Goal: Task Accomplishment & Management: Manage account settings

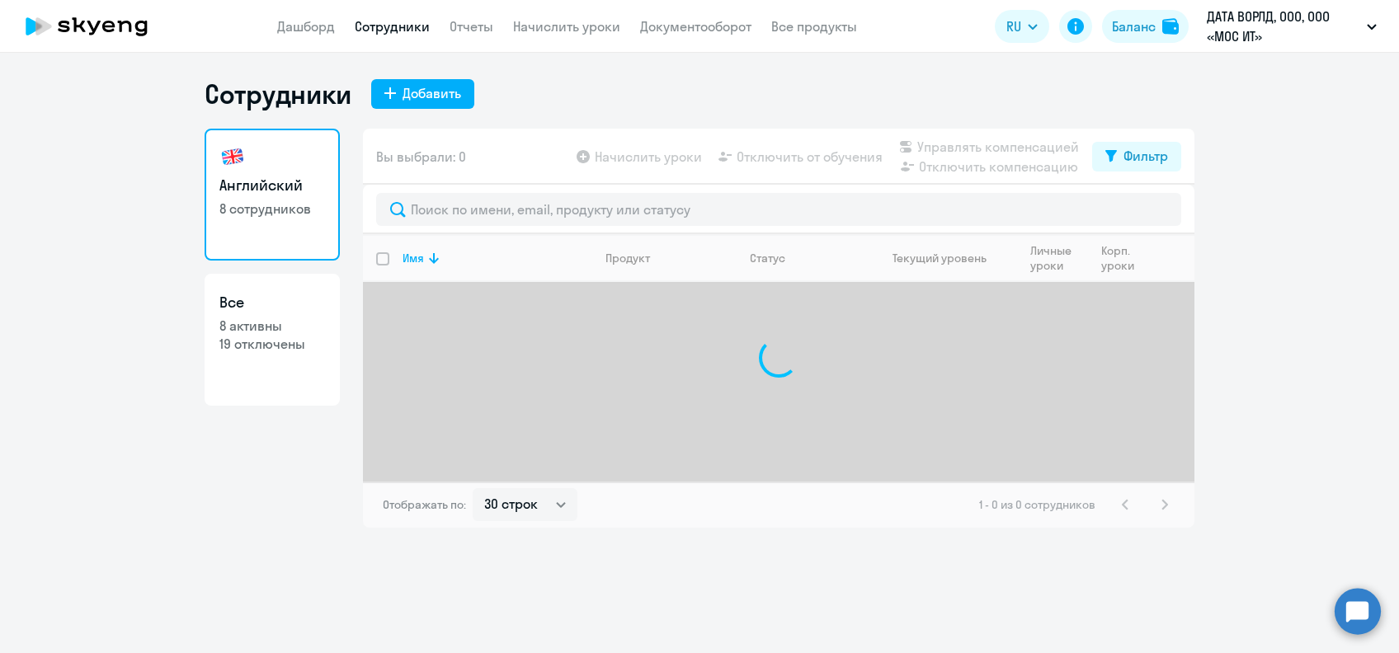
select select "30"
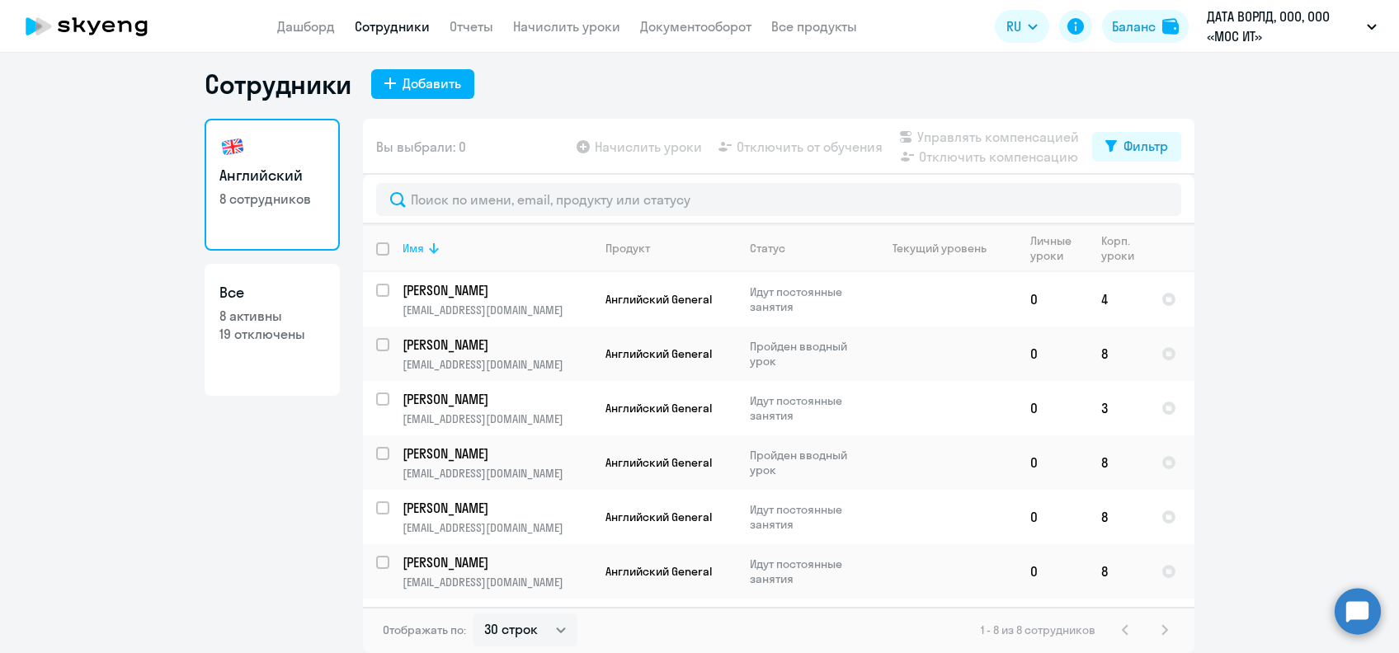
scroll to position [10, 0]
click at [556, 26] on link "Начислить уроки" at bounding box center [566, 26] width 107 height 17
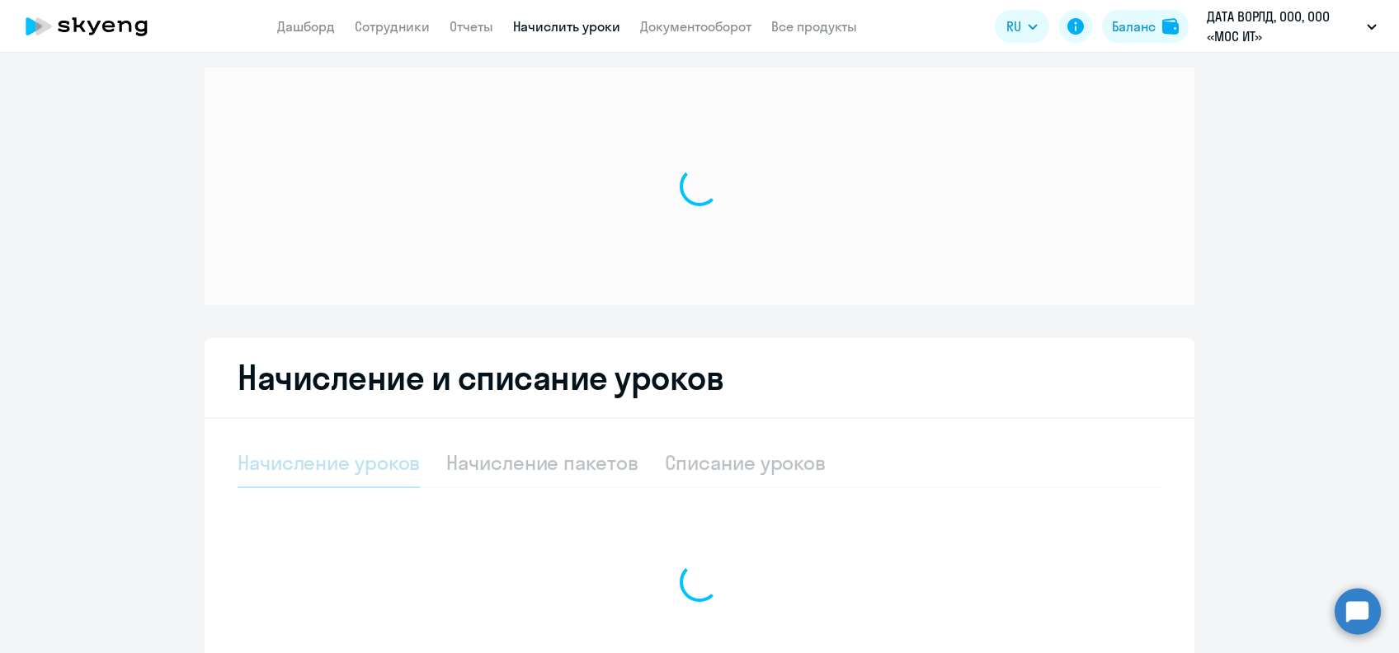
select select "10"
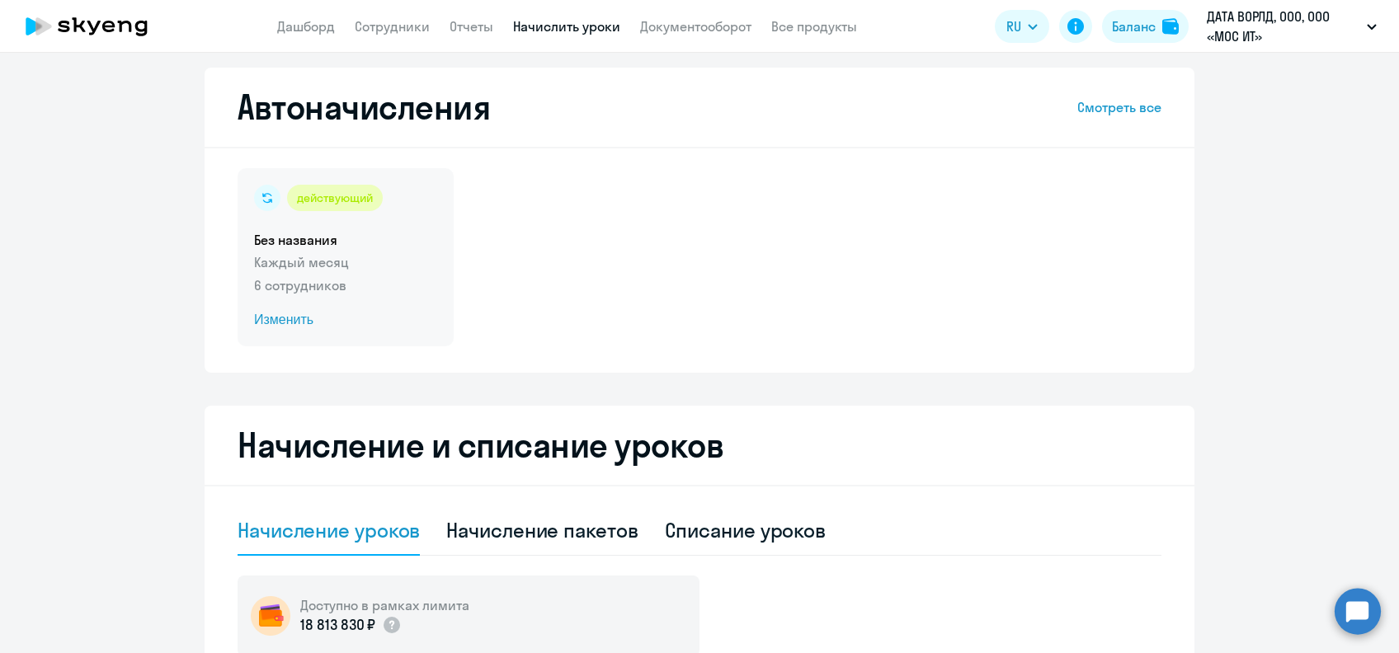
click at [279, 313] on span "Изменить" at bounding box center [345, 320] width 183 height 20
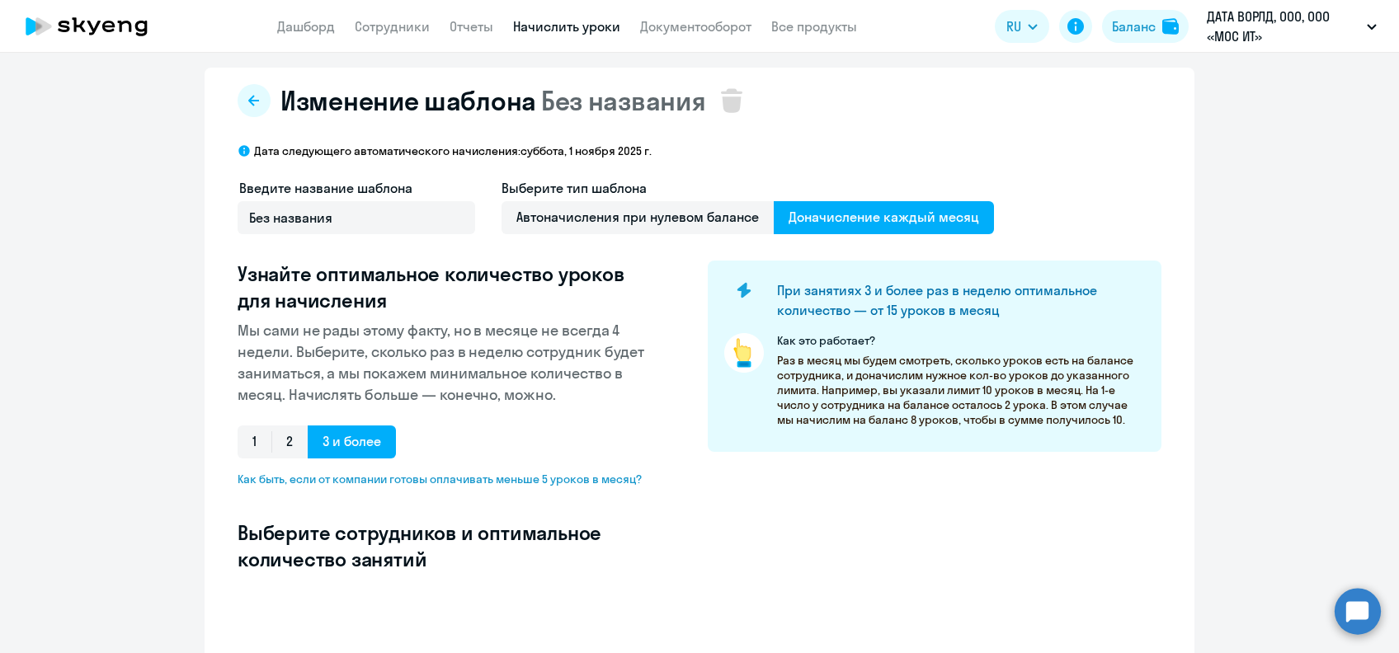
select select "10"
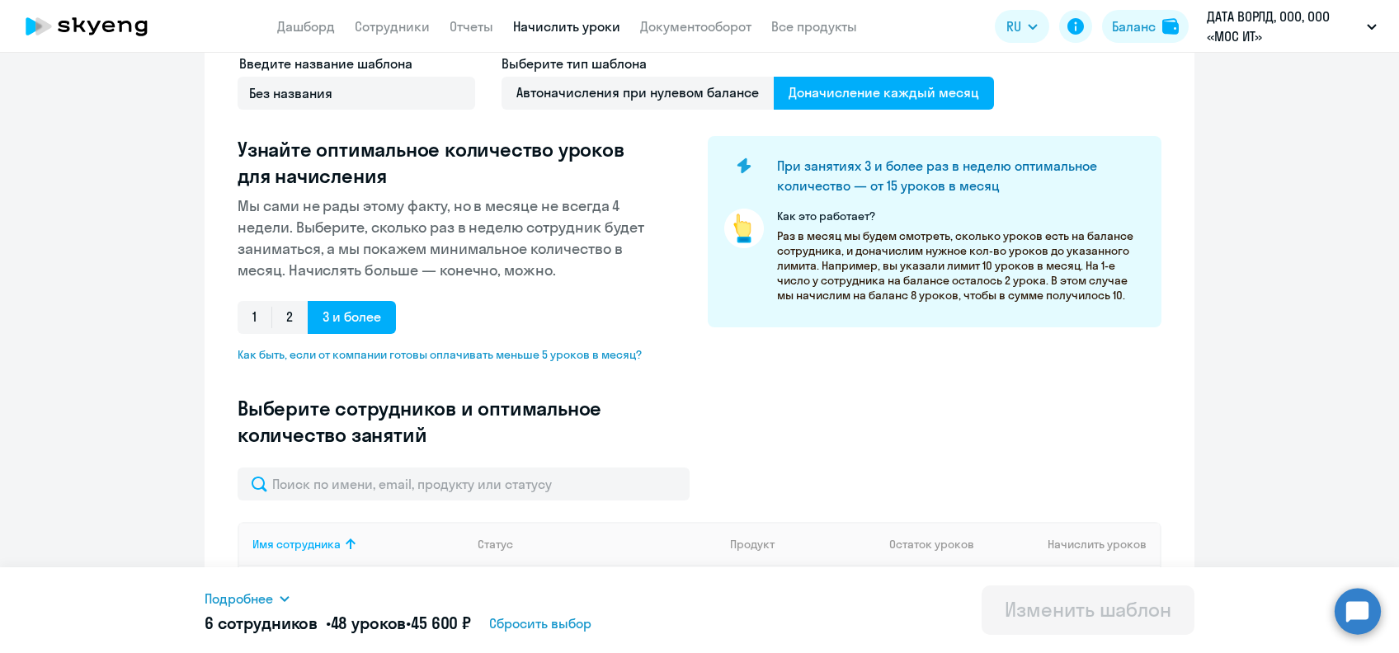
scroll to position [117, 0]
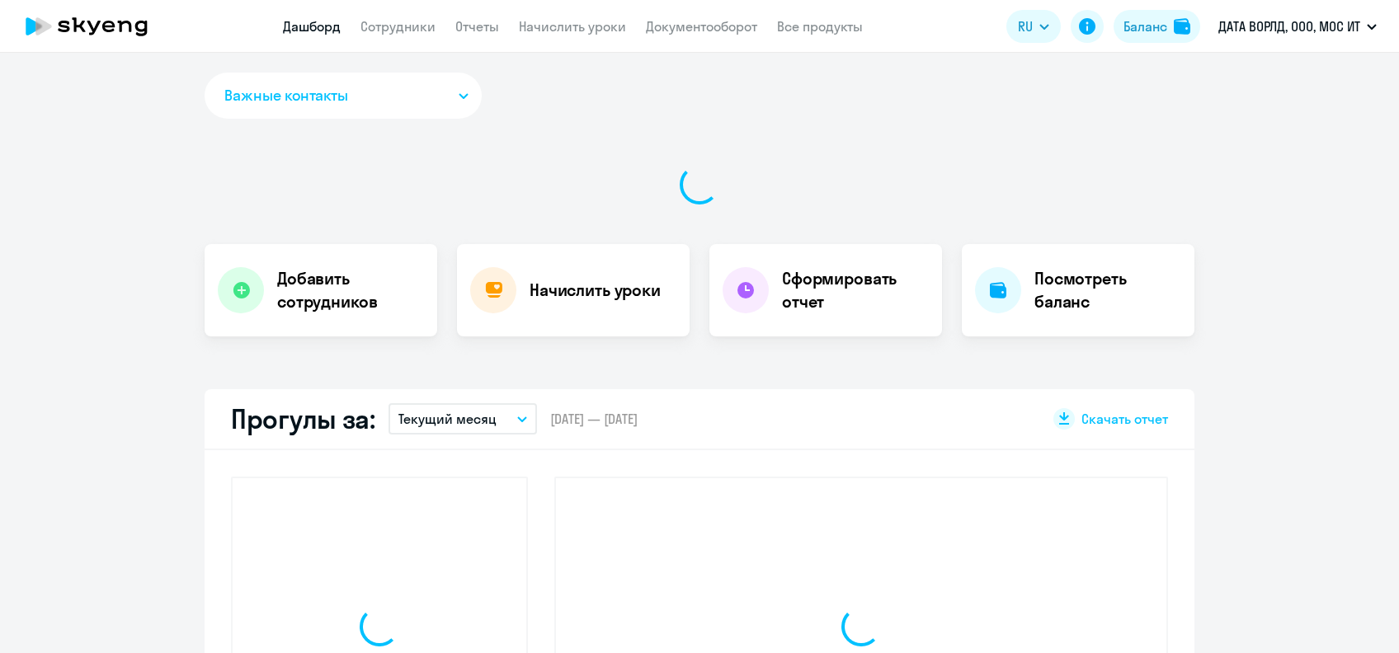
select select "30"
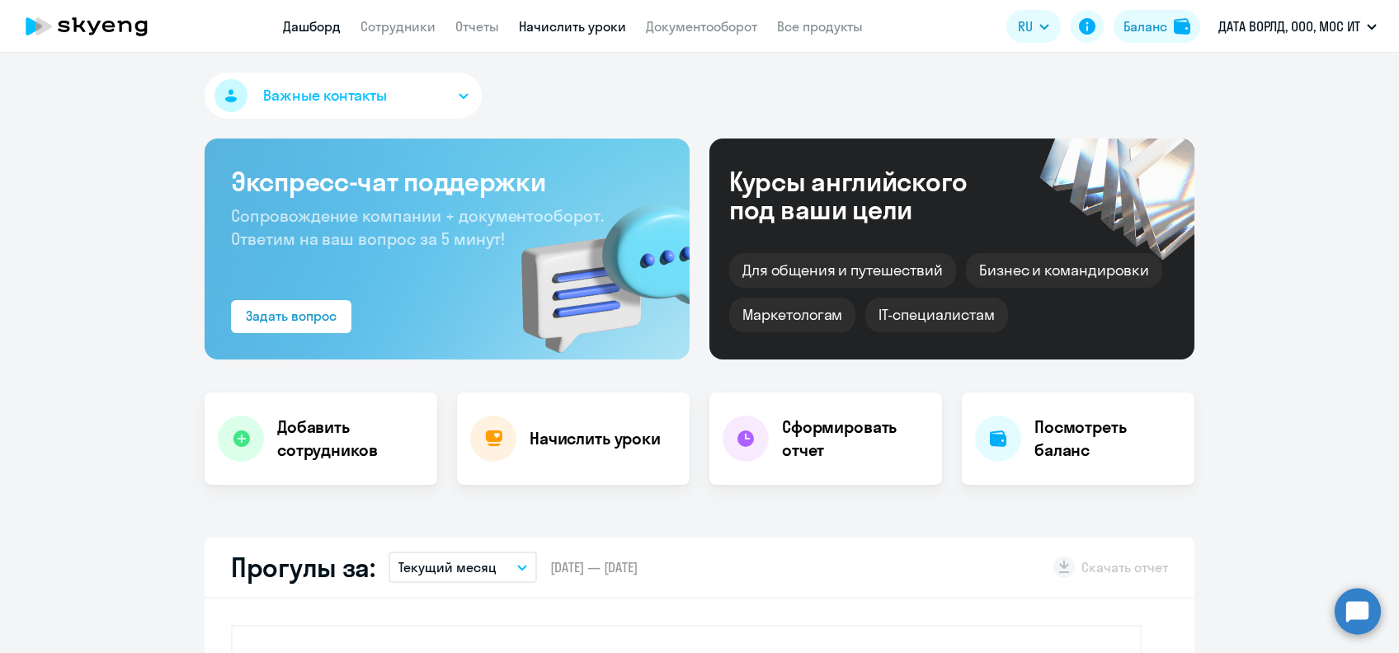
click at [568, 32] on link "Начислить уроки" at bounding box center [572, 26] width 107 height 17
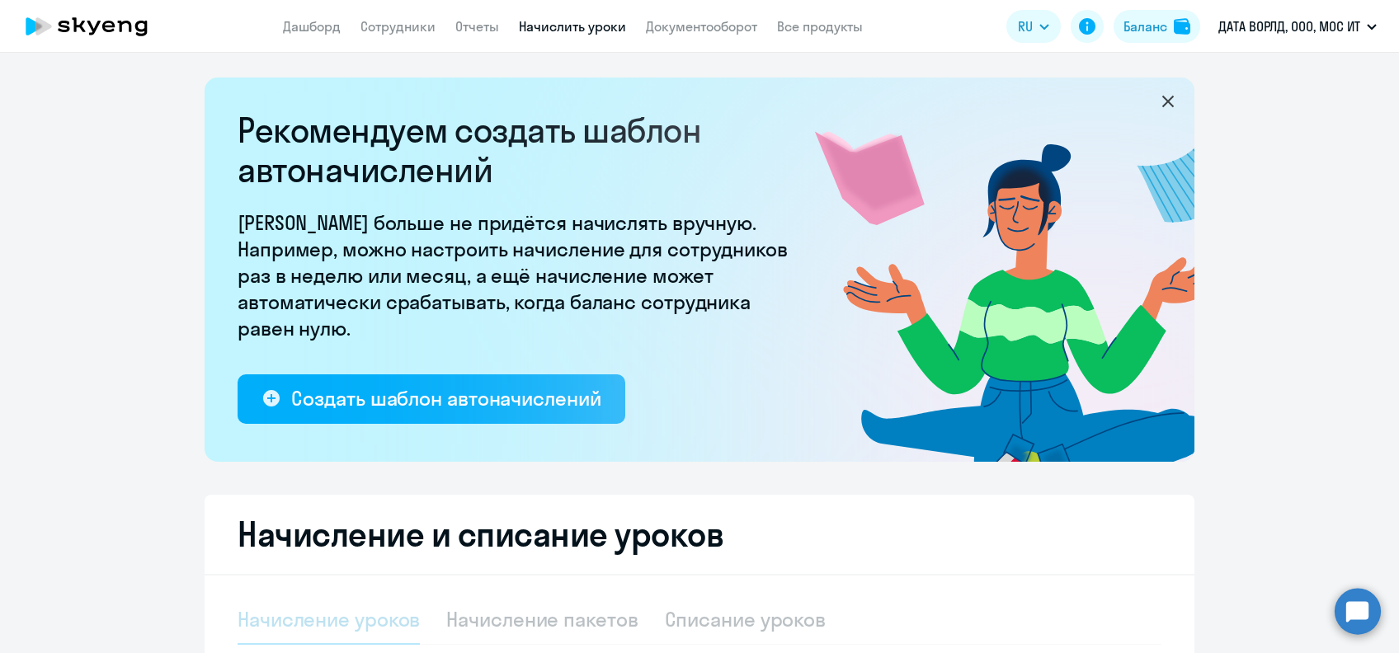
select select "10"
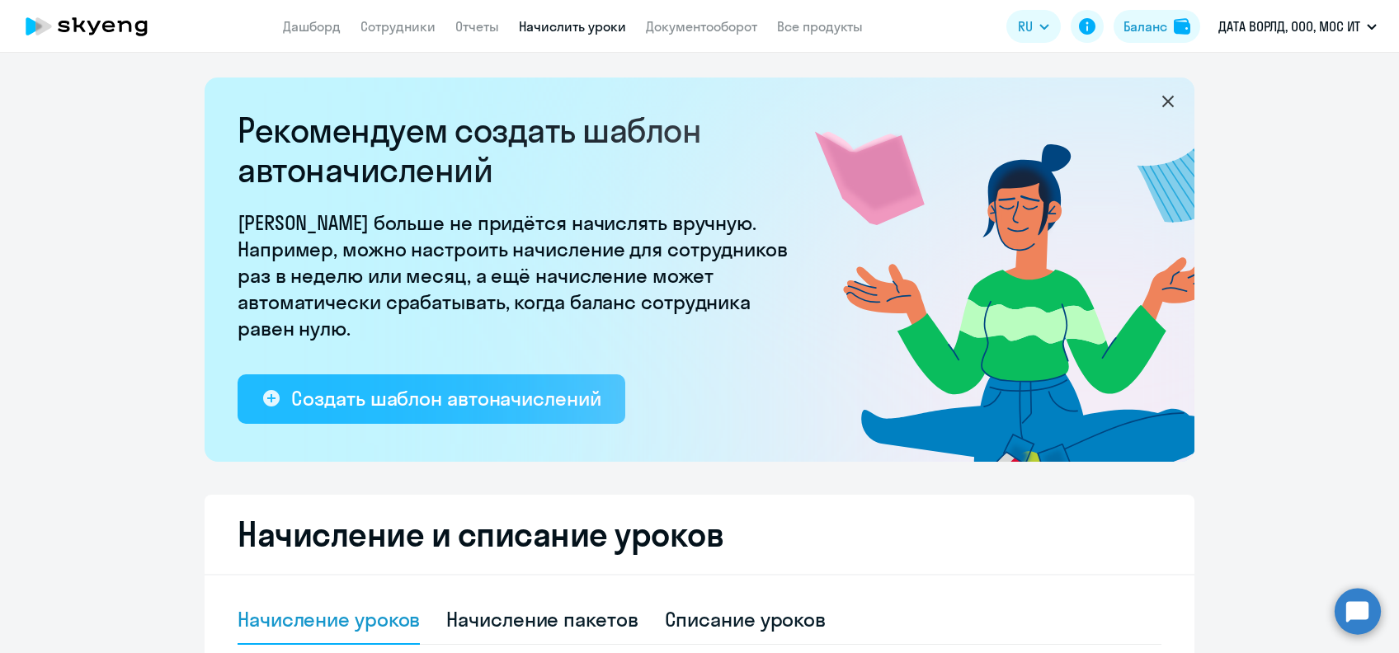
click at [370, 403] on div "Создать шаблон автоначислений" at bounding box center [445, 398] width 309 height 26
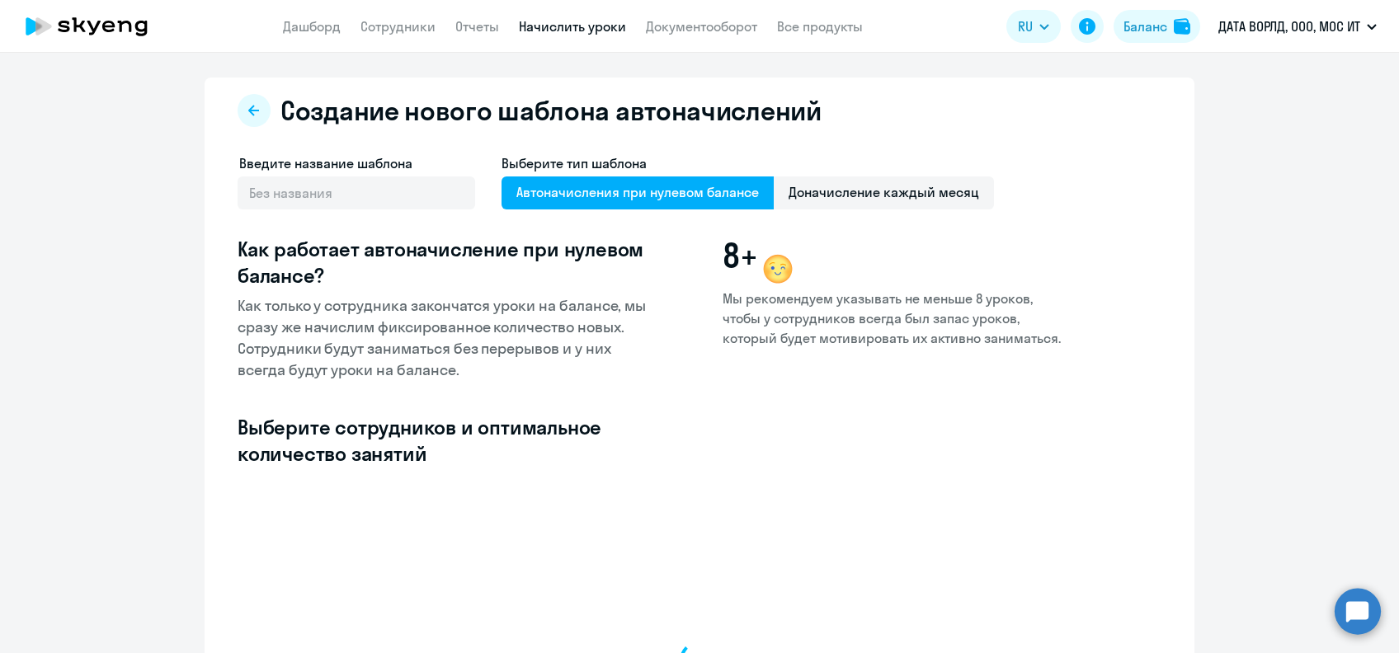
select select "10"
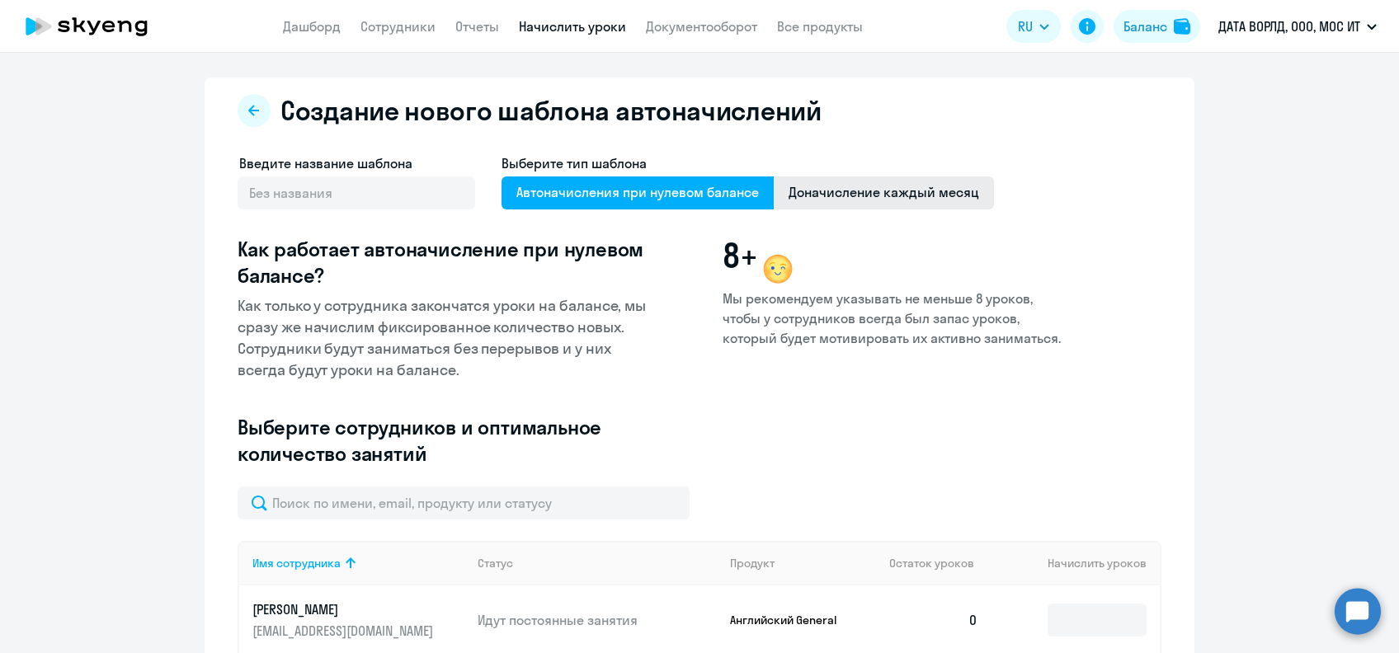
click at [828, 206] on span "Доначисление каждый месяц" at bounding box center [884, 193] width 220 height 33
click at [0, 0] on input "Доначисление каждый месяц" at bounding box center [0, 0] width 0 height 0
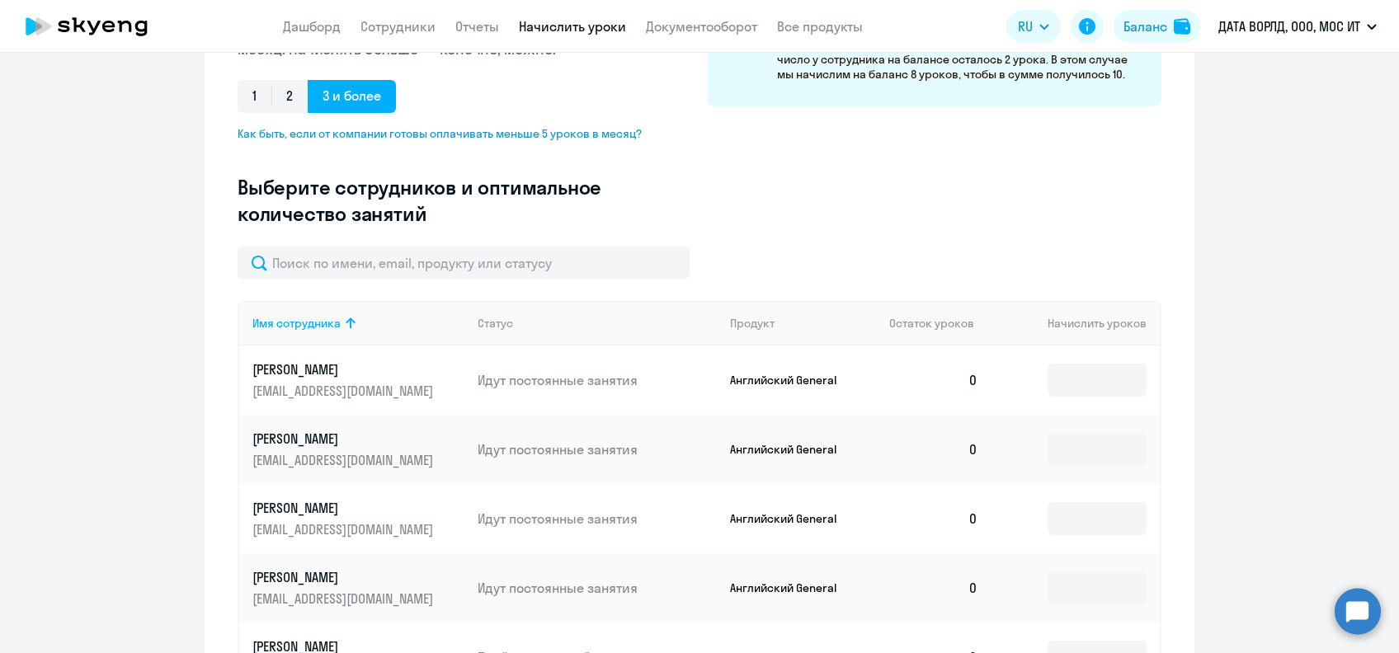
scroll to position [330, 0]
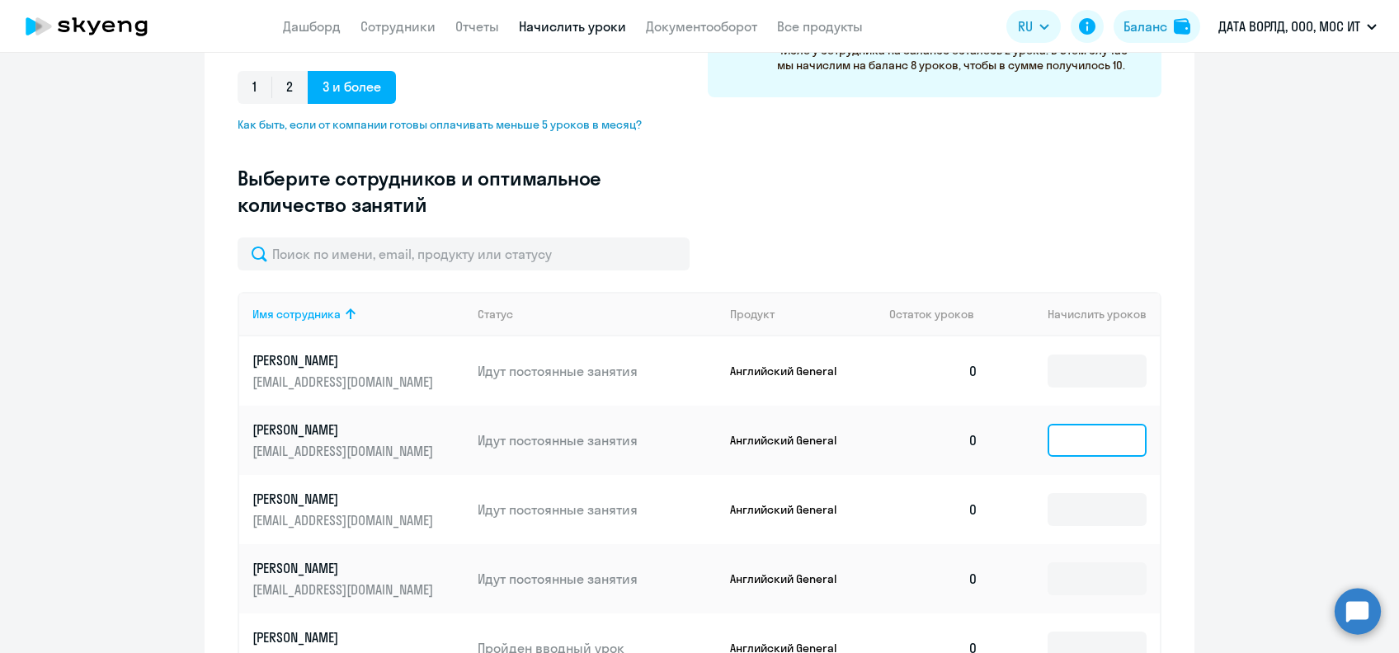
click at [1059, 436] on input at bounding box center [1097, 440] width 99 height 33
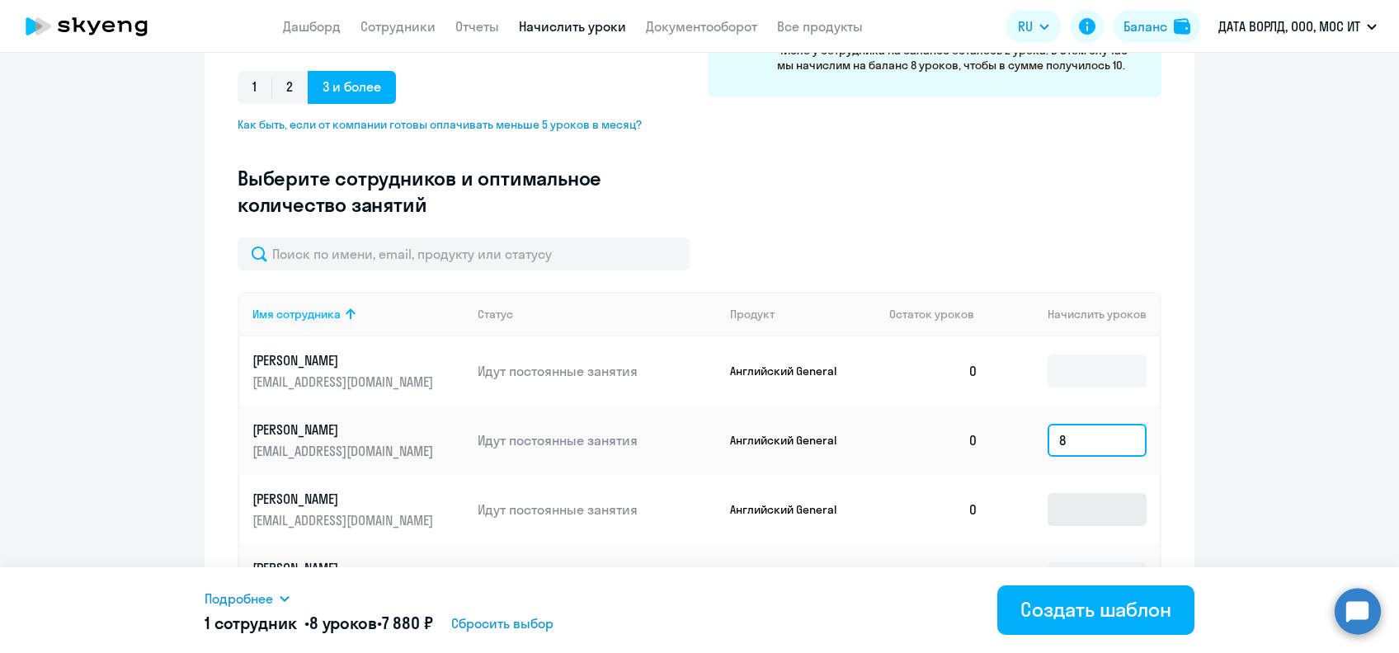
type input "8"
click at [1067, 507] on input at bounding box center [1097, 509] width 99 height 33
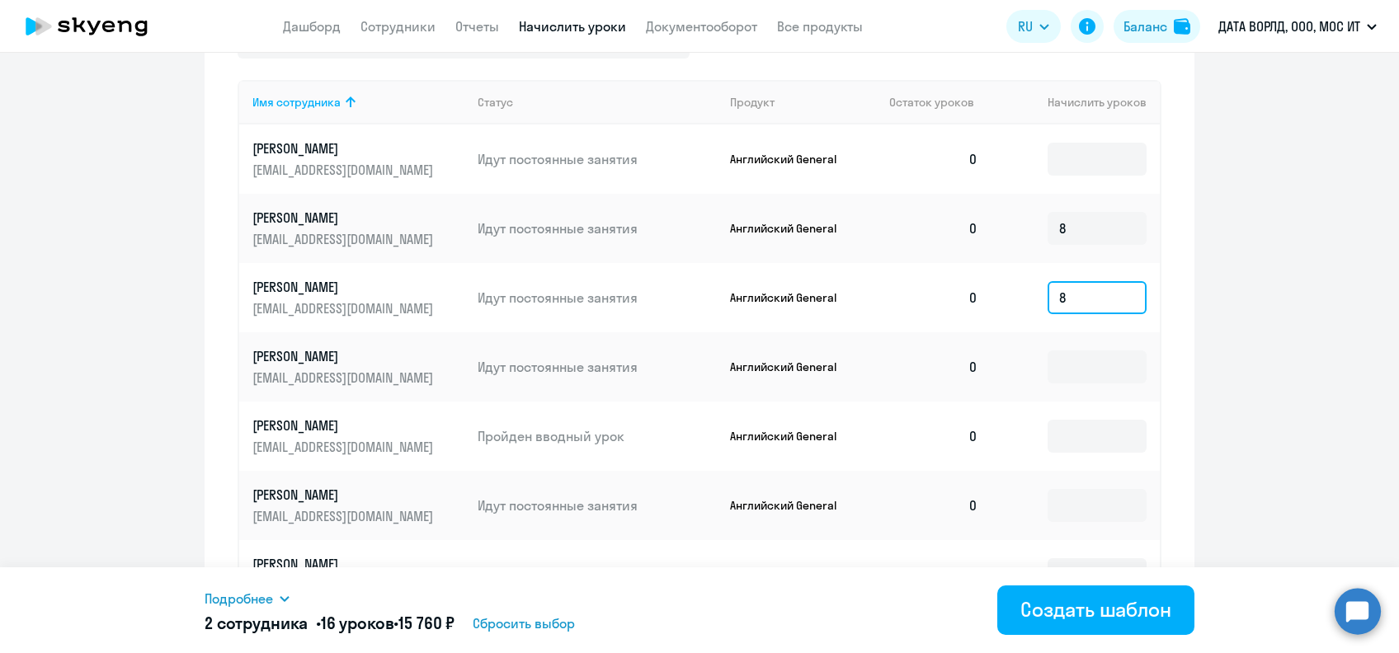
scroll to position [549, 0]
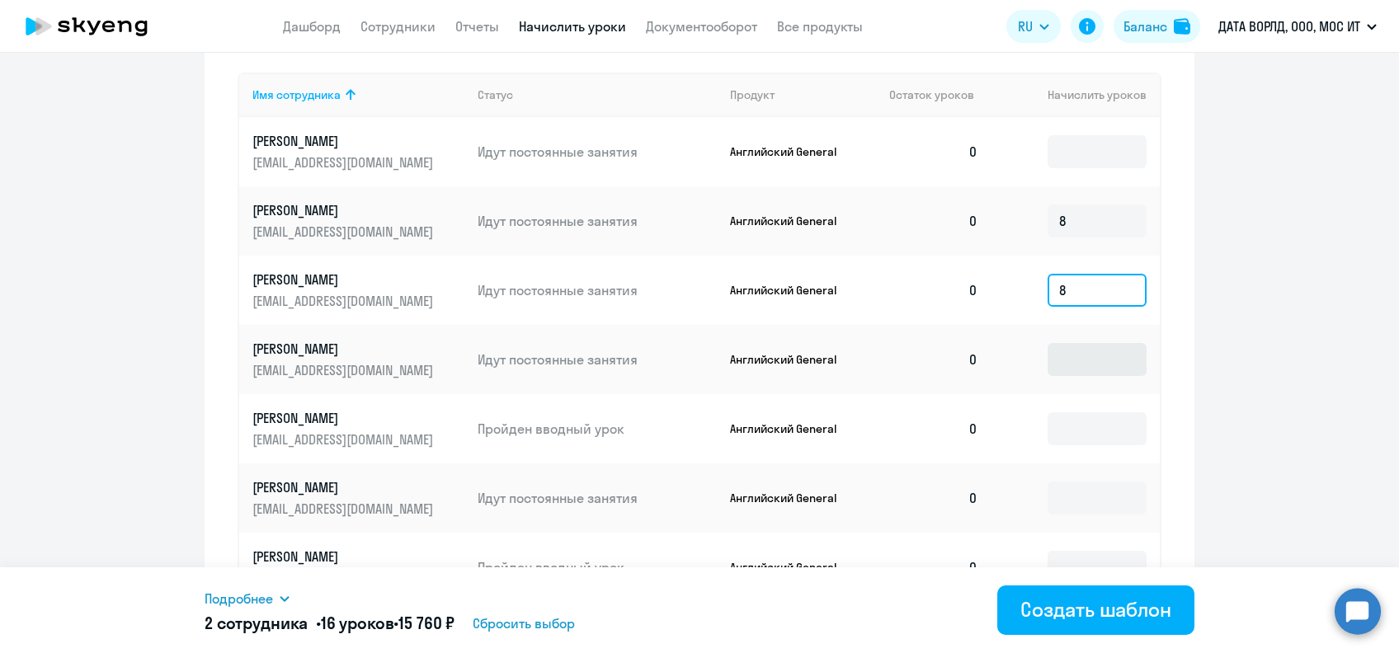
type input "8"
click at [1079, 372] on input at bounding box center [1097, 359] width 99 height 33
type input "8"
click at [1078, 427] on input at bounding box center [1097, 429] width 99 height 33
click at [1089, 493] on input at bounding box center [1097, 498] width 99 height 33
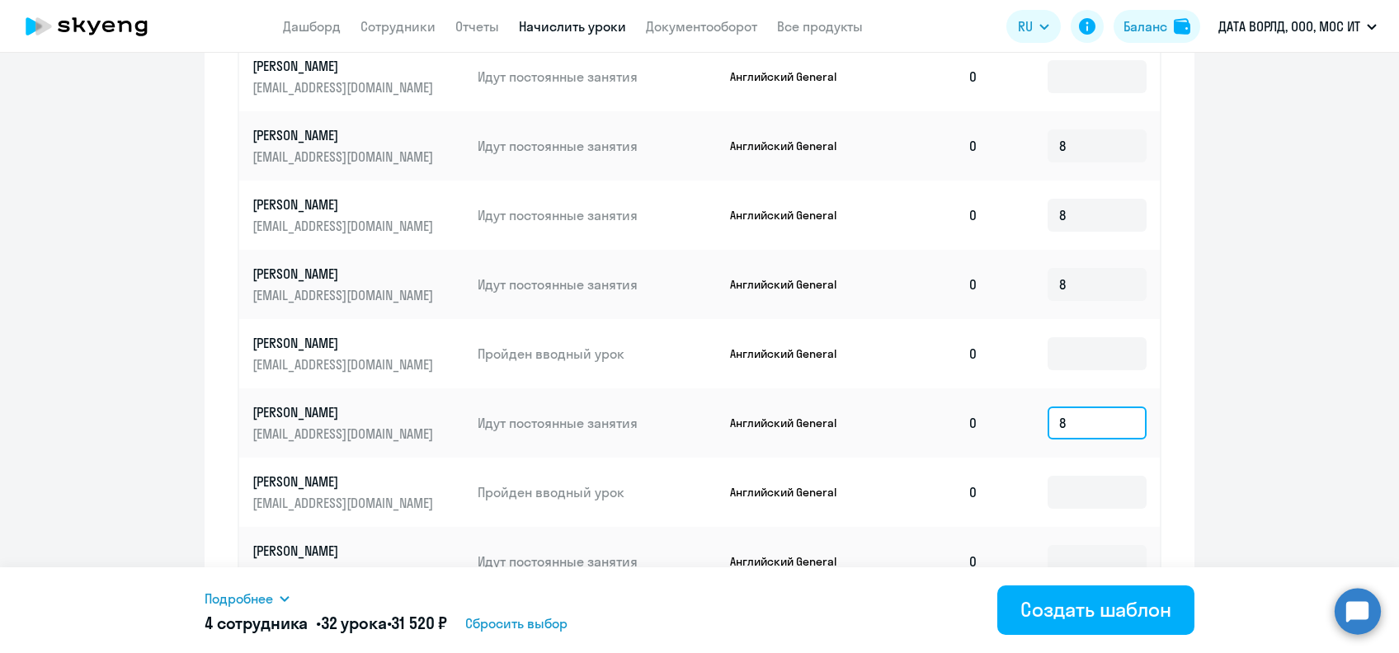
scroll to position [706, 0]
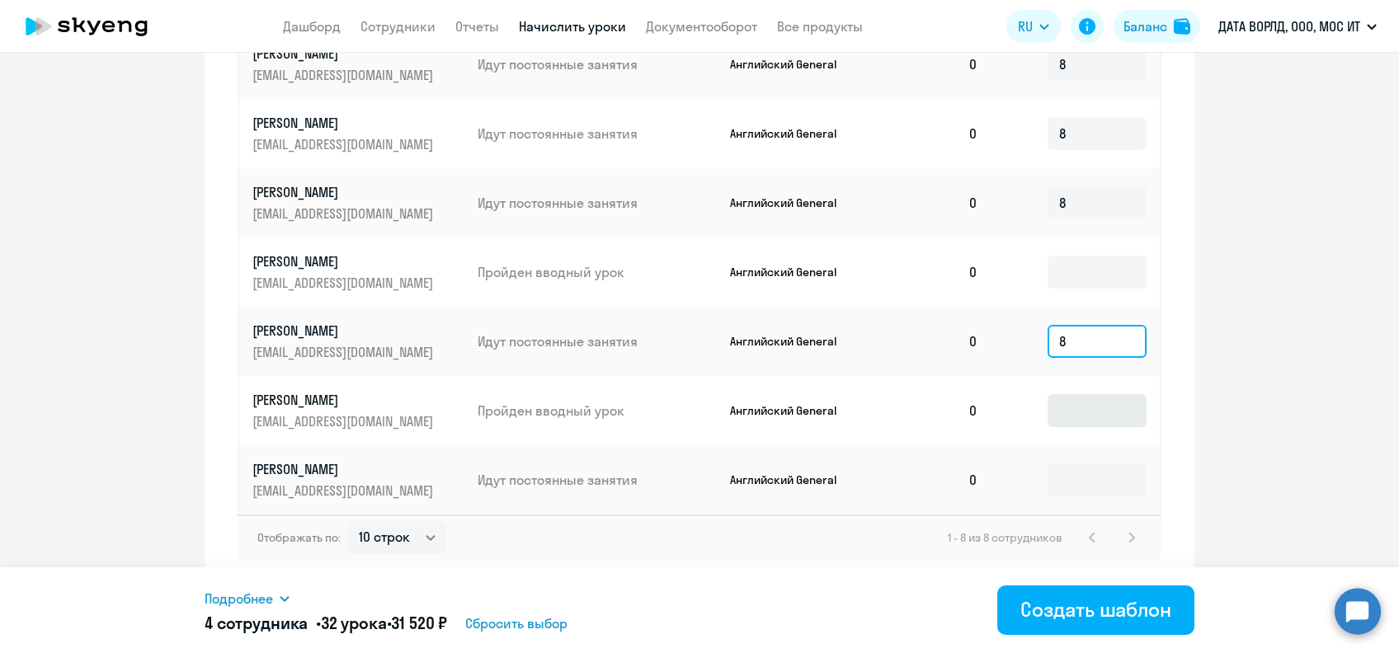
type input "8"
click at [1081, 422] on input at bounding box center [1097, 410] width 99 height 33
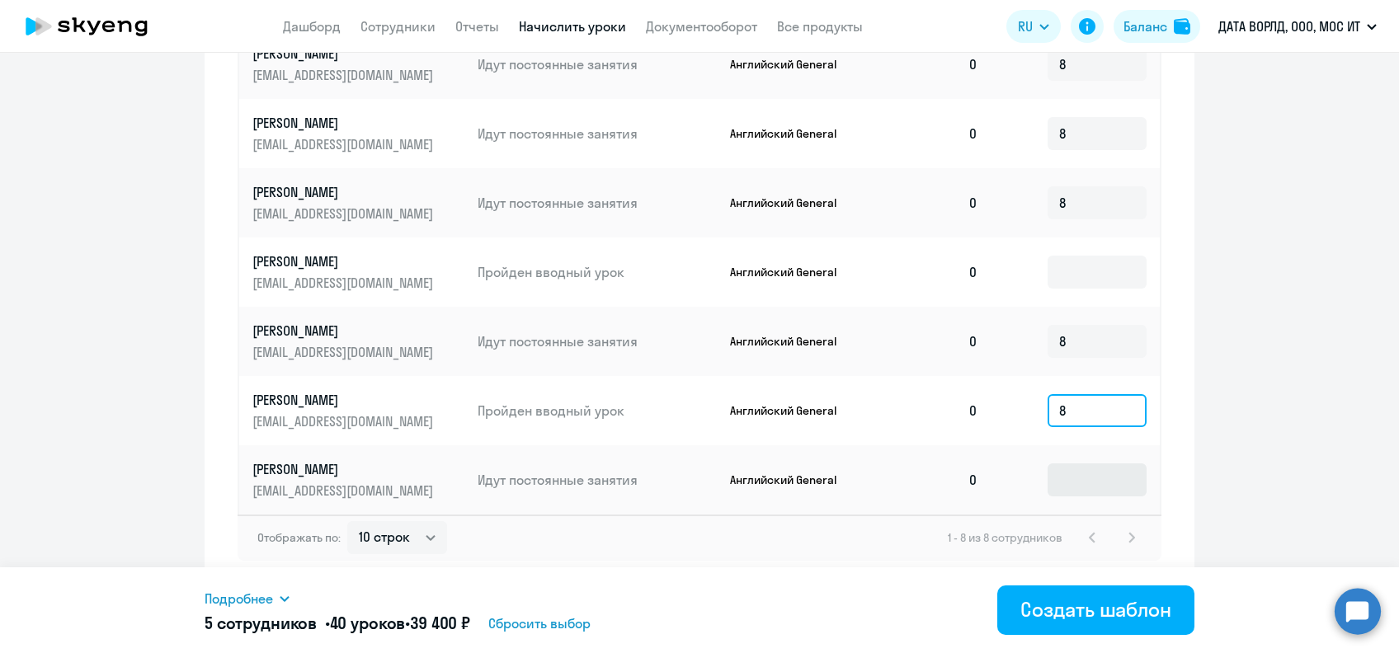
type input "8"
click at [1089, 486] on input at bounding box center [1097, 480] width 99 height 33
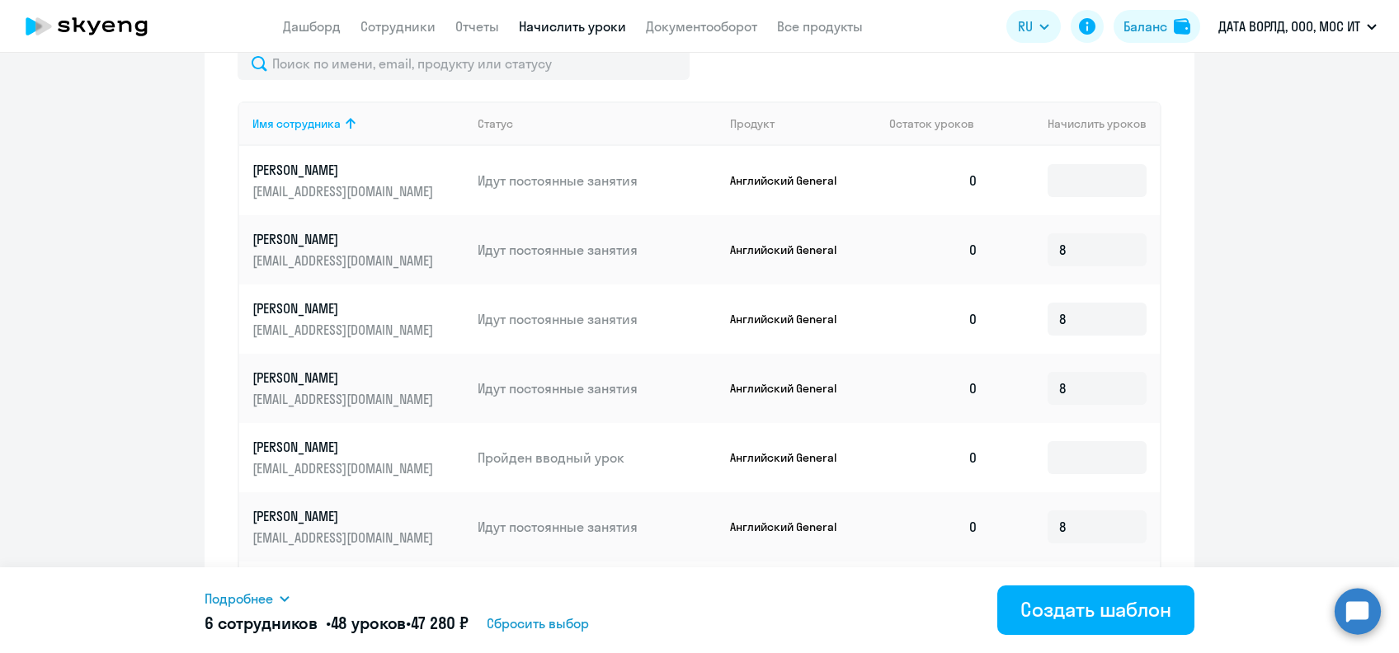
scroll to position [486, 0]
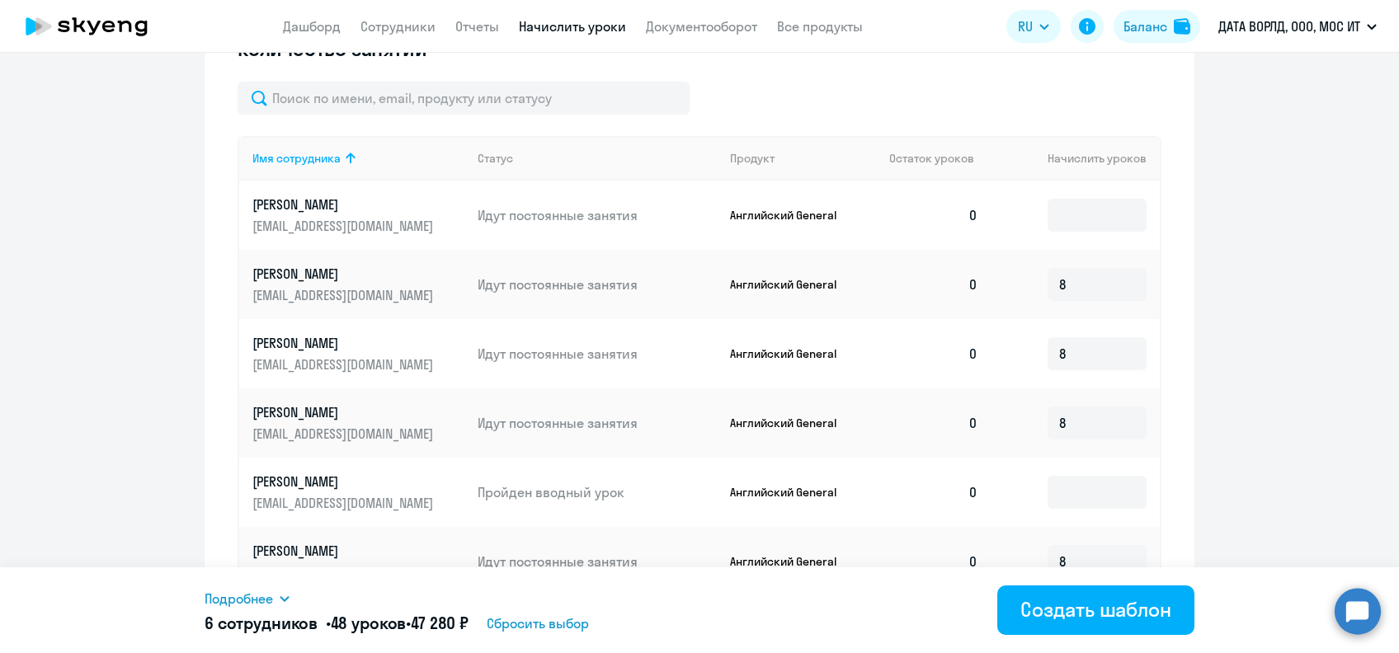
type input "8"
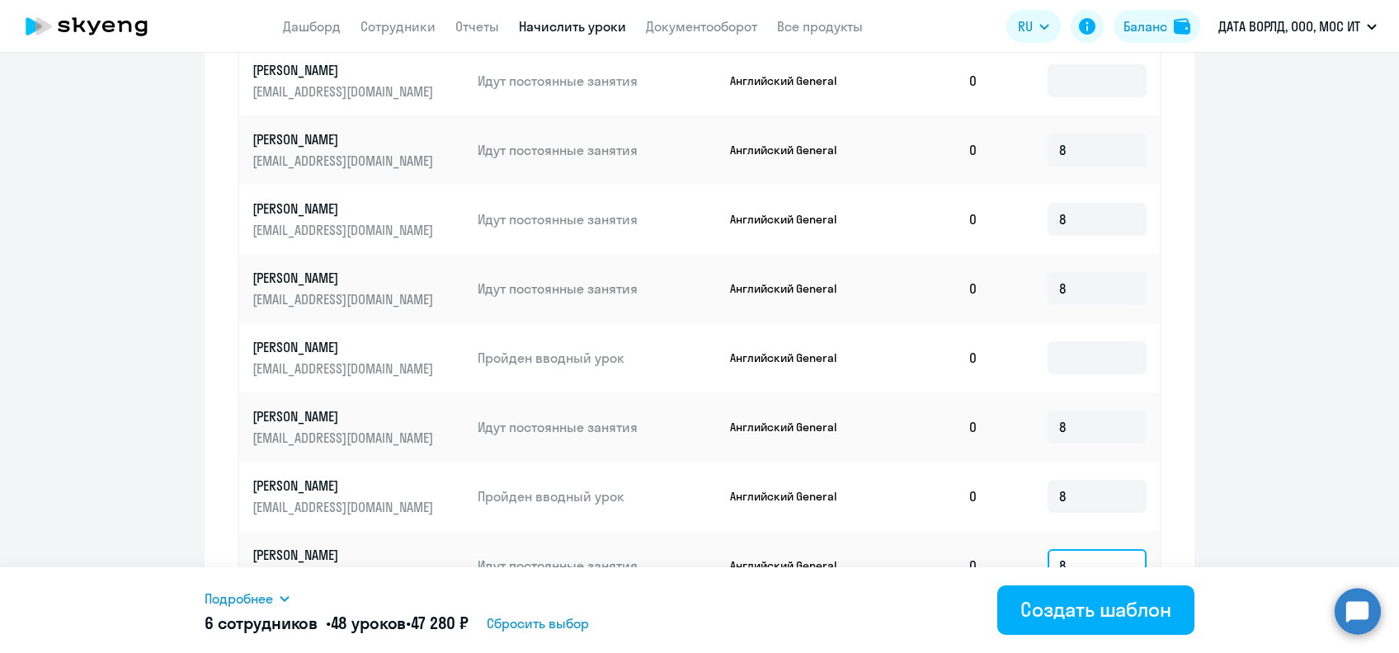
scroll to position [706, 0]
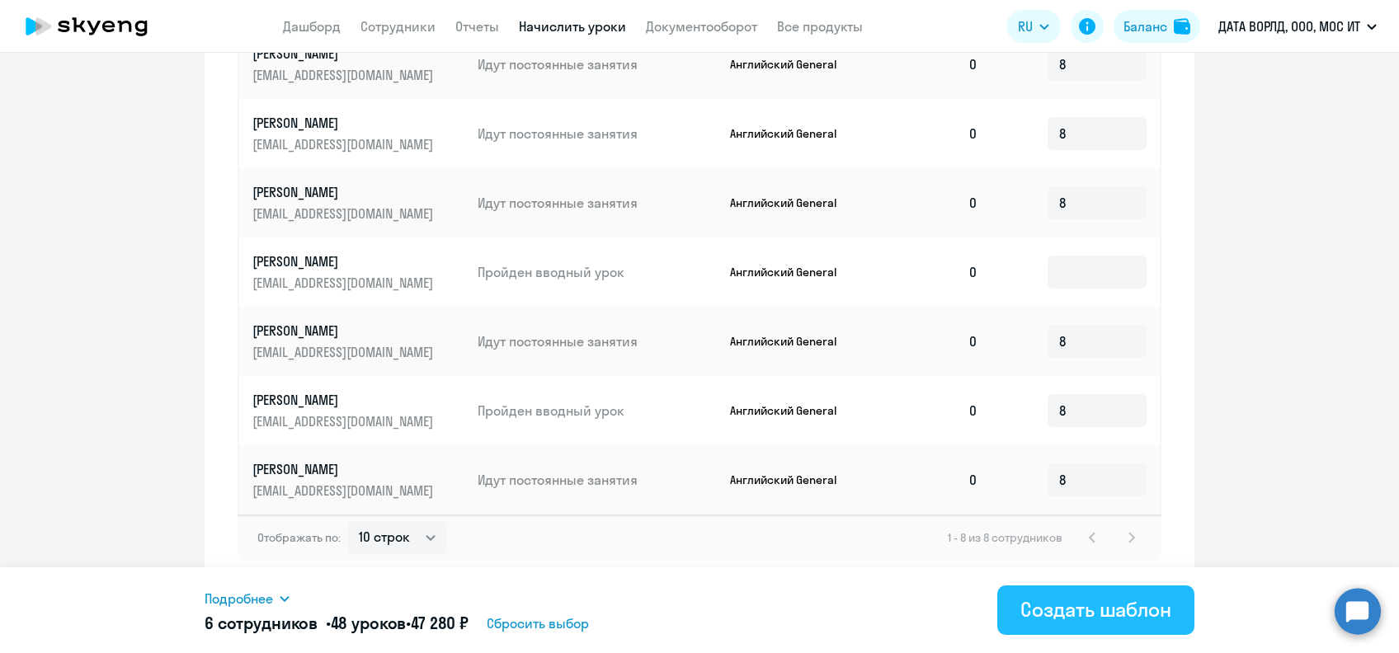
click at [1080, 598] on div "Создать шаблон" at bounding box center [1096, 609] width 151 height 26
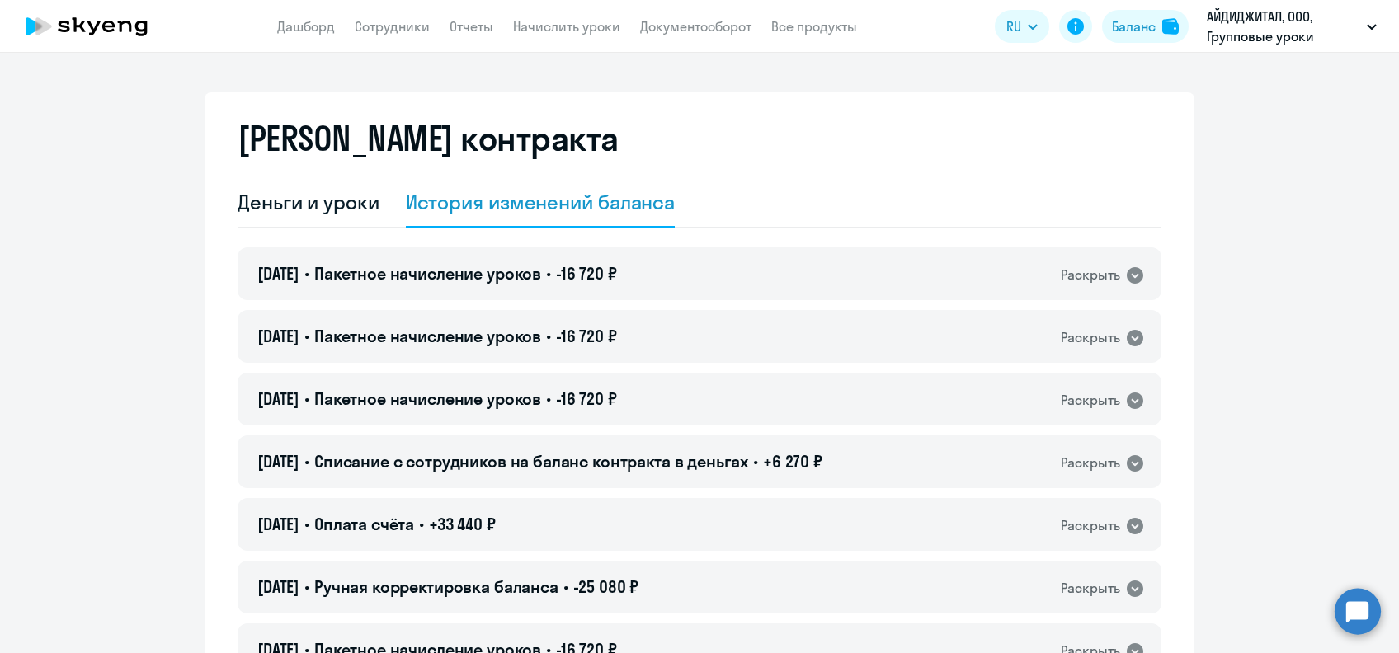
select select "english_adult_not_native_speaker"
